Goal: Transaction & Acquisition: Purchase product/service

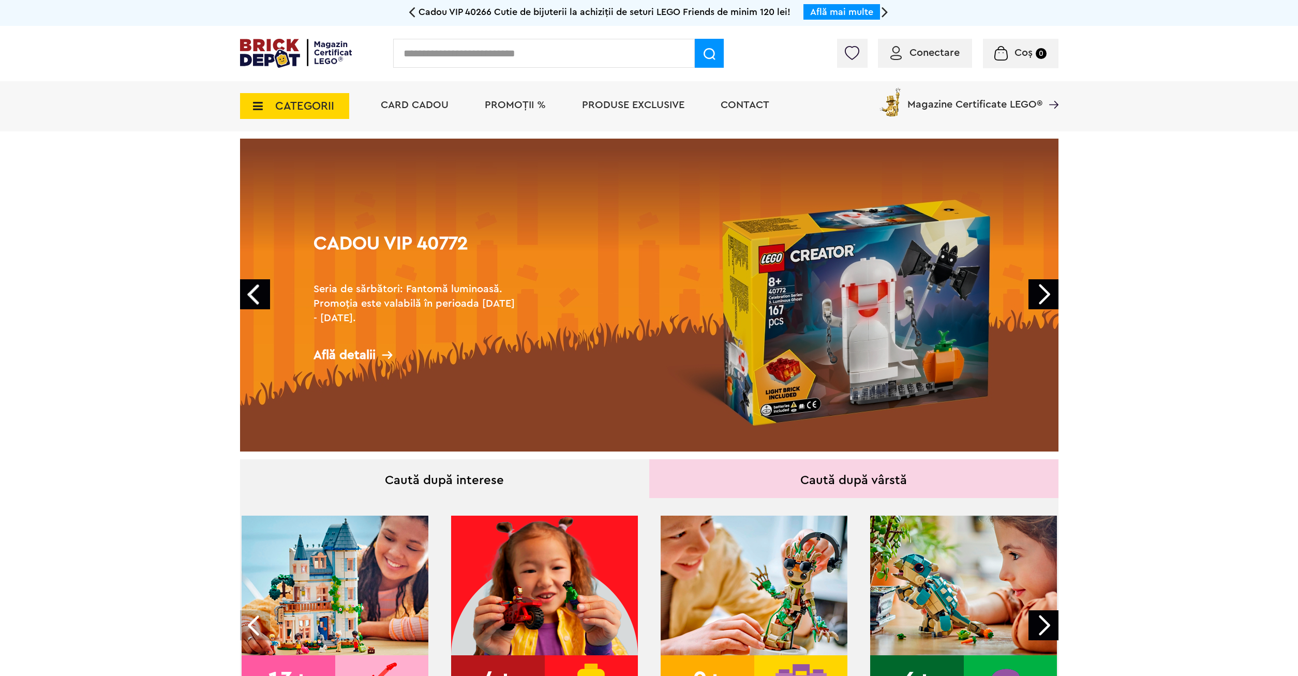
click at [521, 110] on span "PROMOȚII %" at bounding box center [515, 105] width 61 height 10
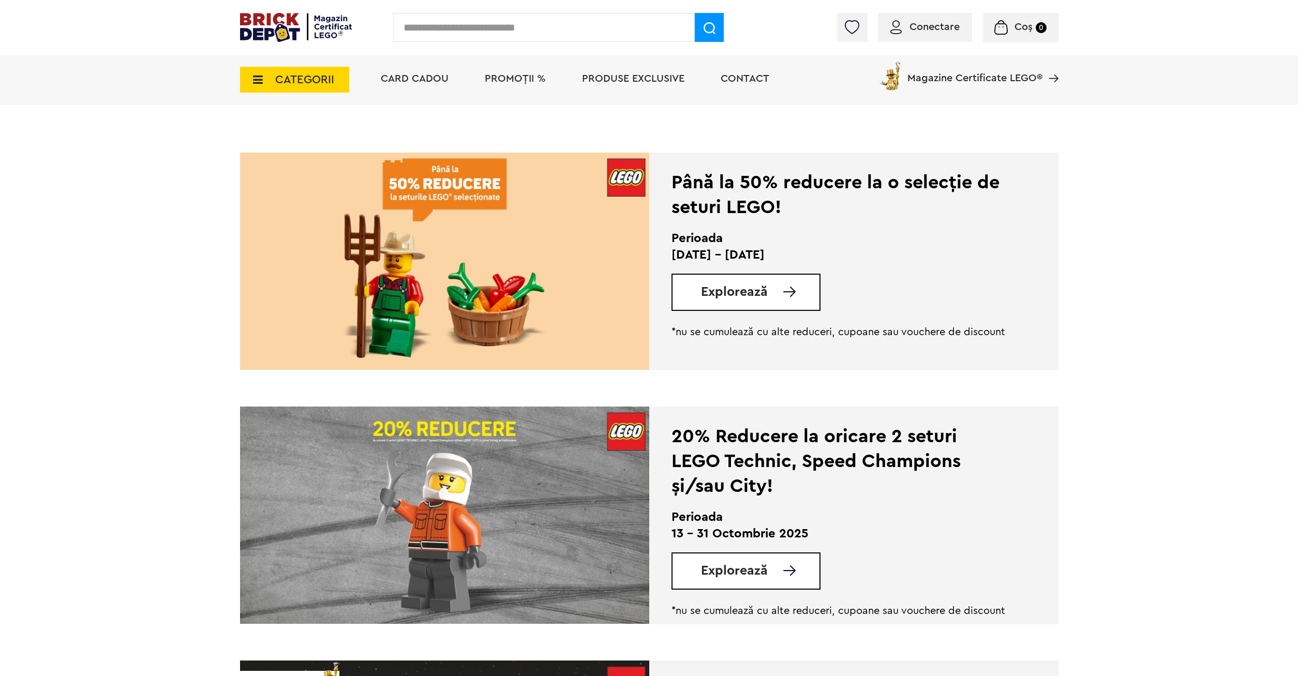
scroll to position [211, 0]
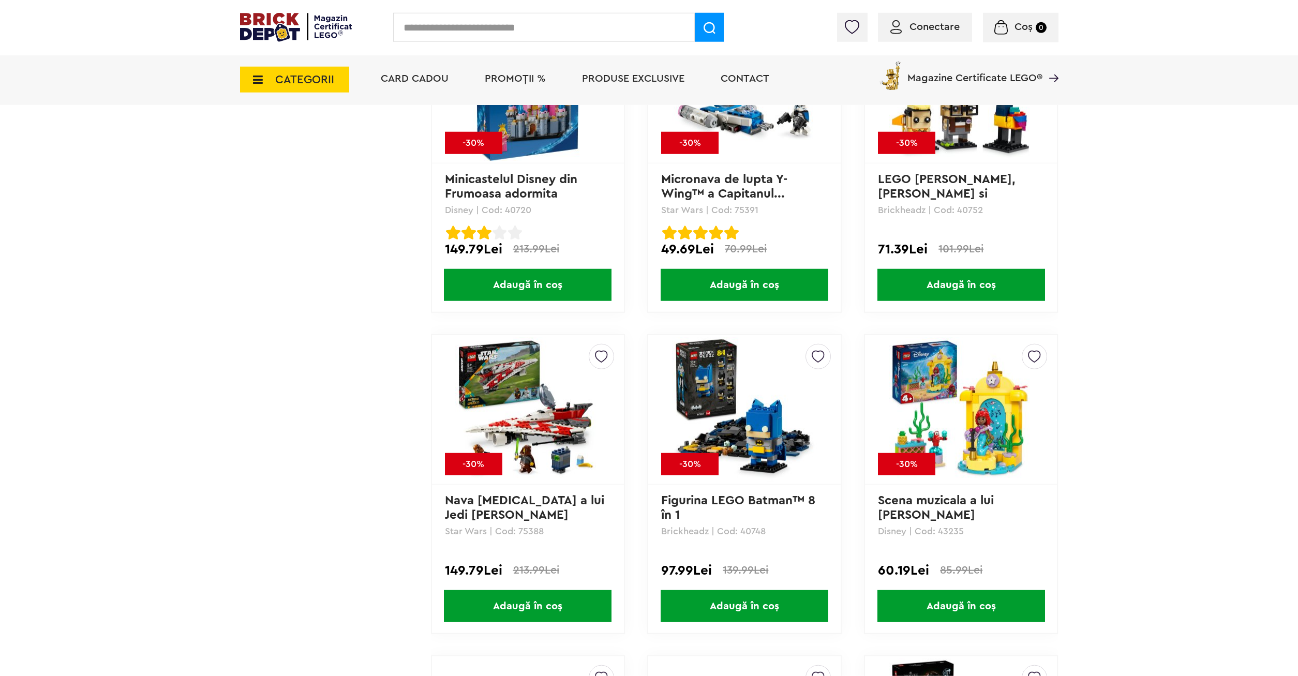
scroll to position [3482, 0]
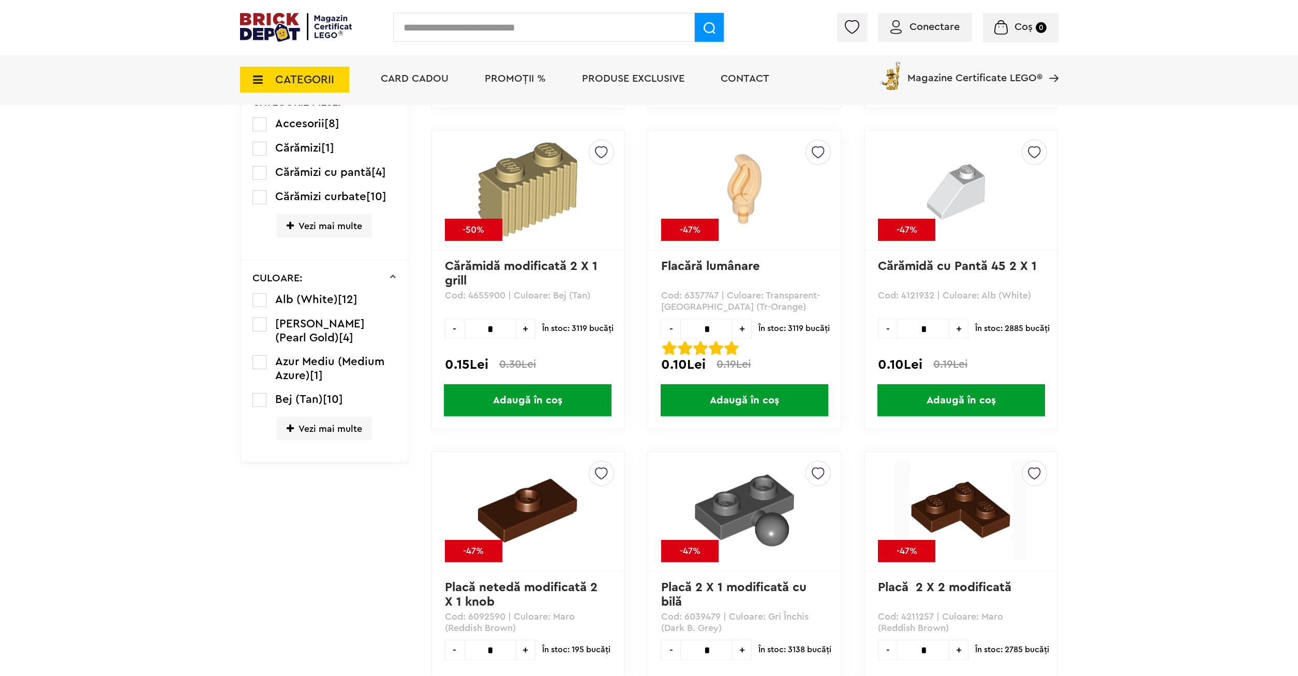
scroll to position [158, 0]
